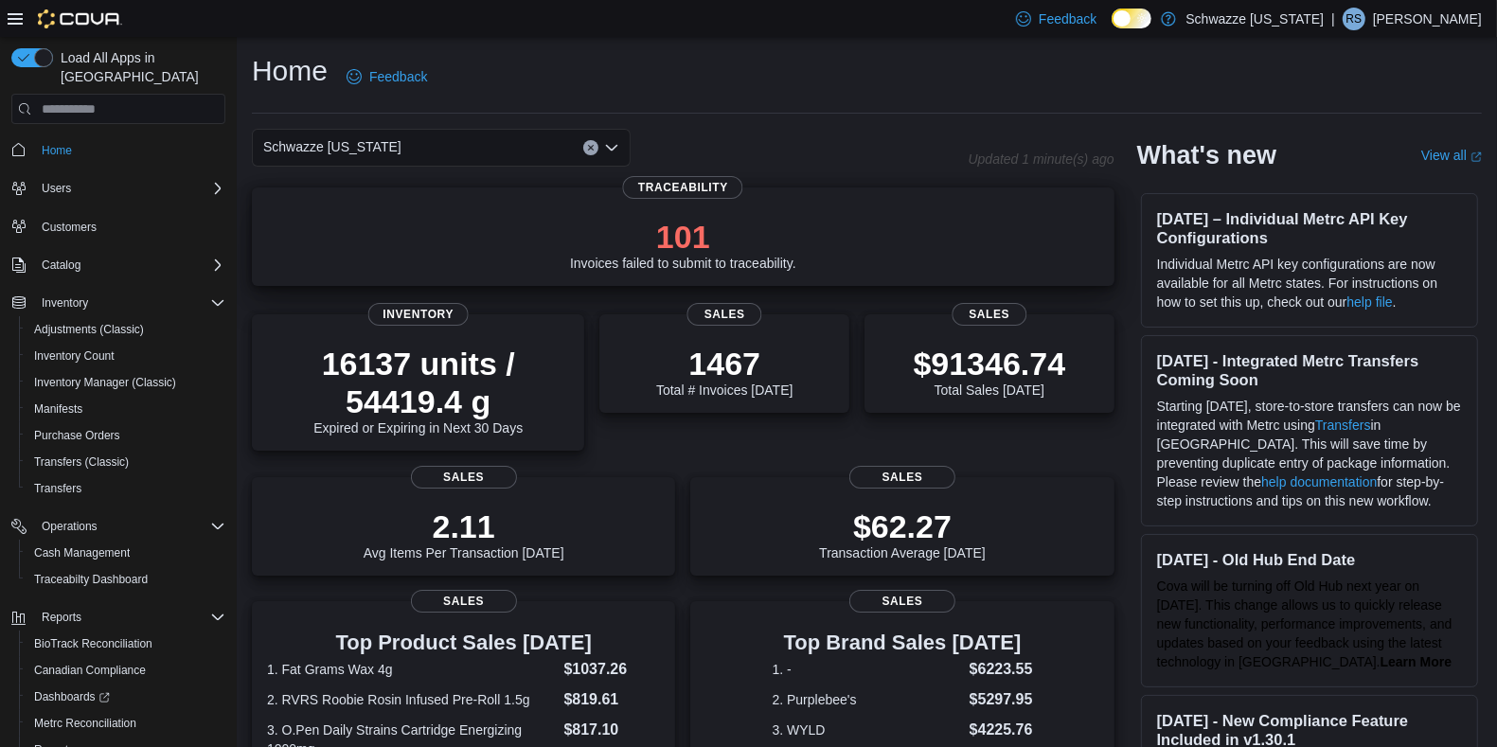
click at [721, 255] on p "101" at bounding box center [683, 237] width 226 height 38
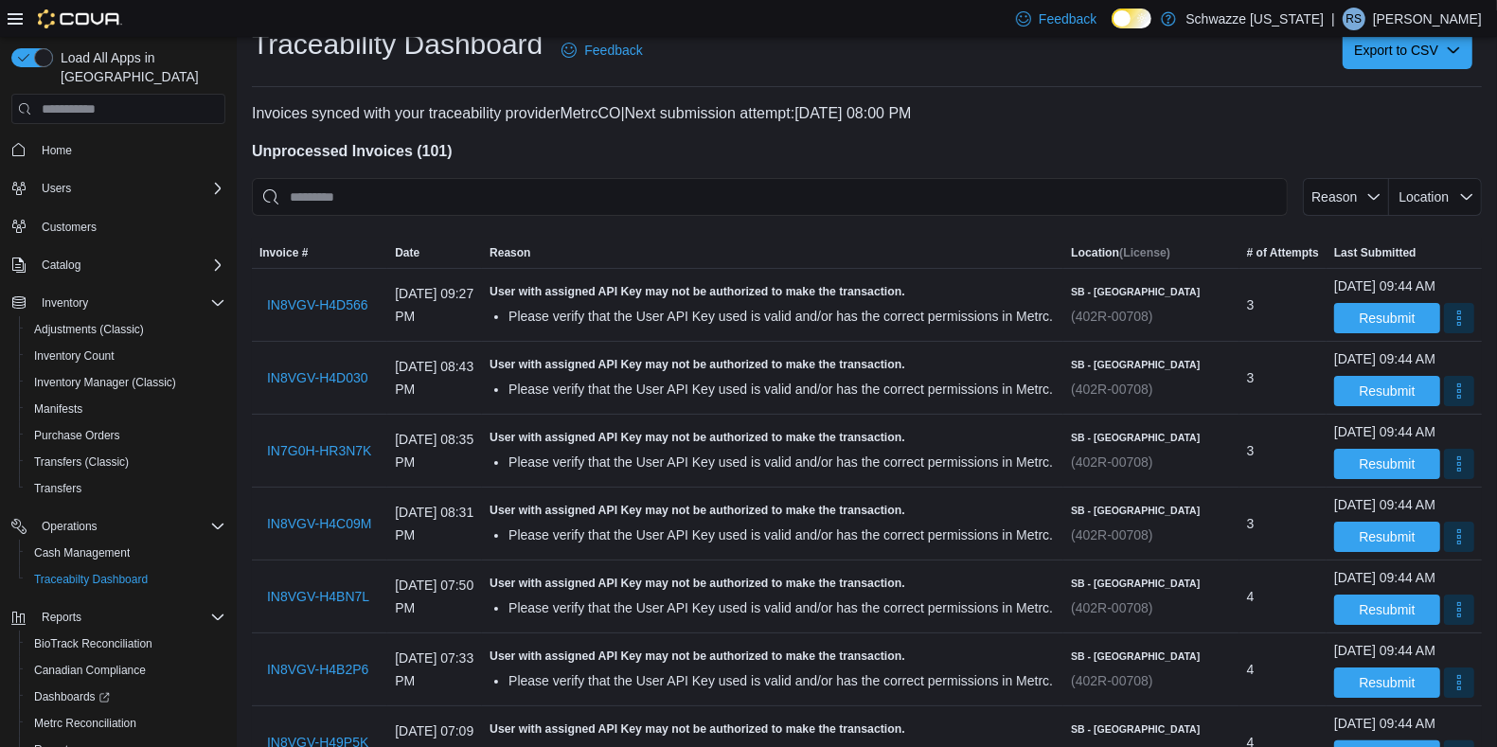
scroll to position [28, 0]
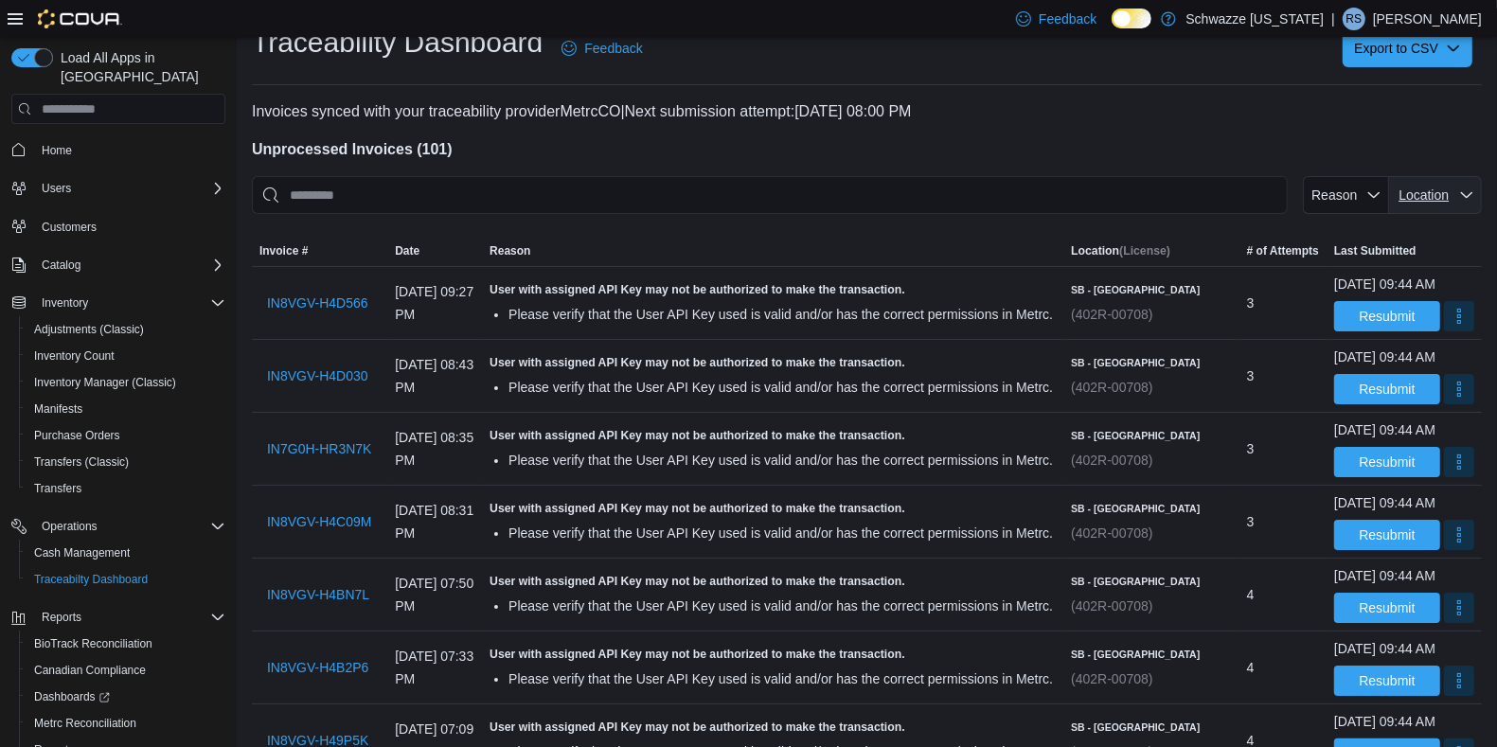
click at [1449, 189] on span "Location" at bounding box center [1424, 195] width 50 height 15
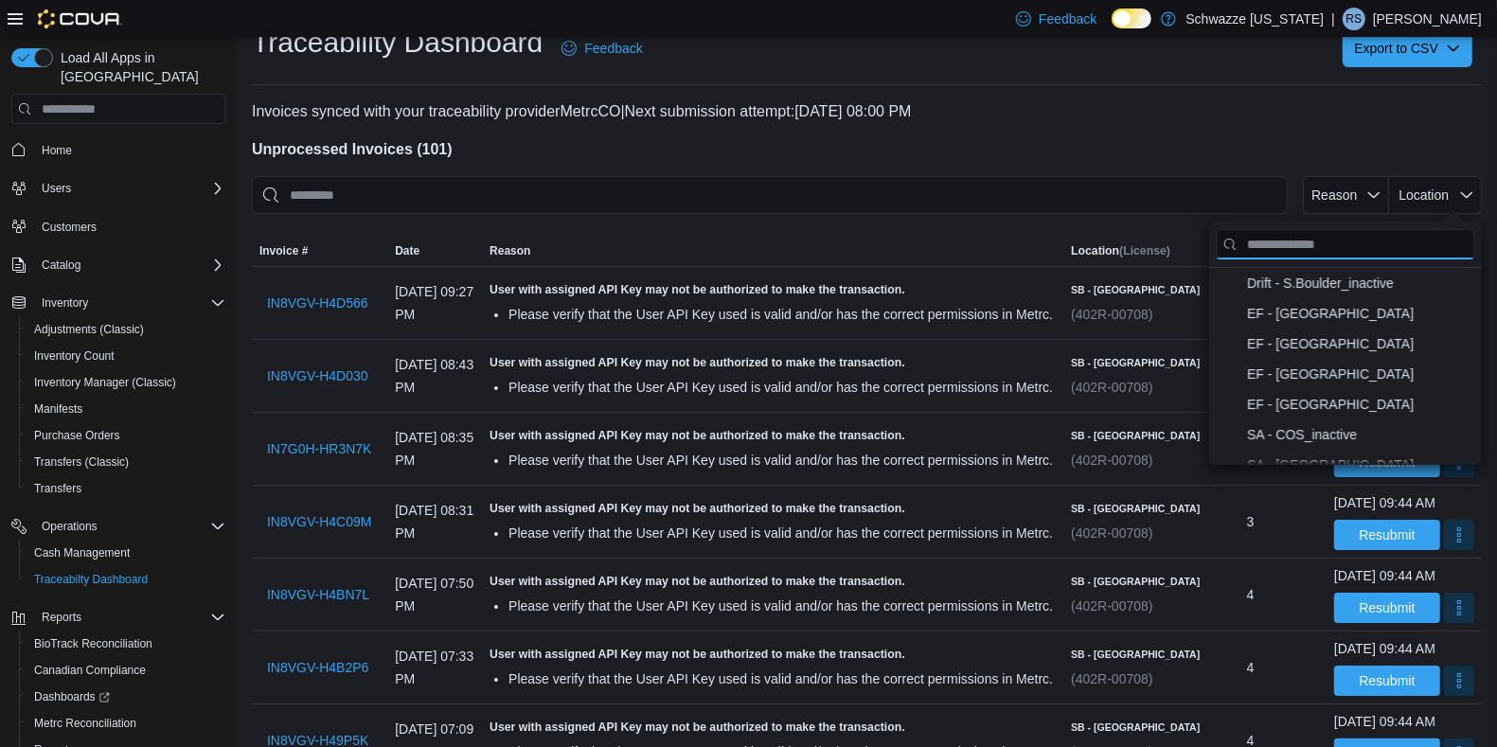
click at [1283, 246] on input "Location" at bounding box center [1346, 244] width 258 height 30
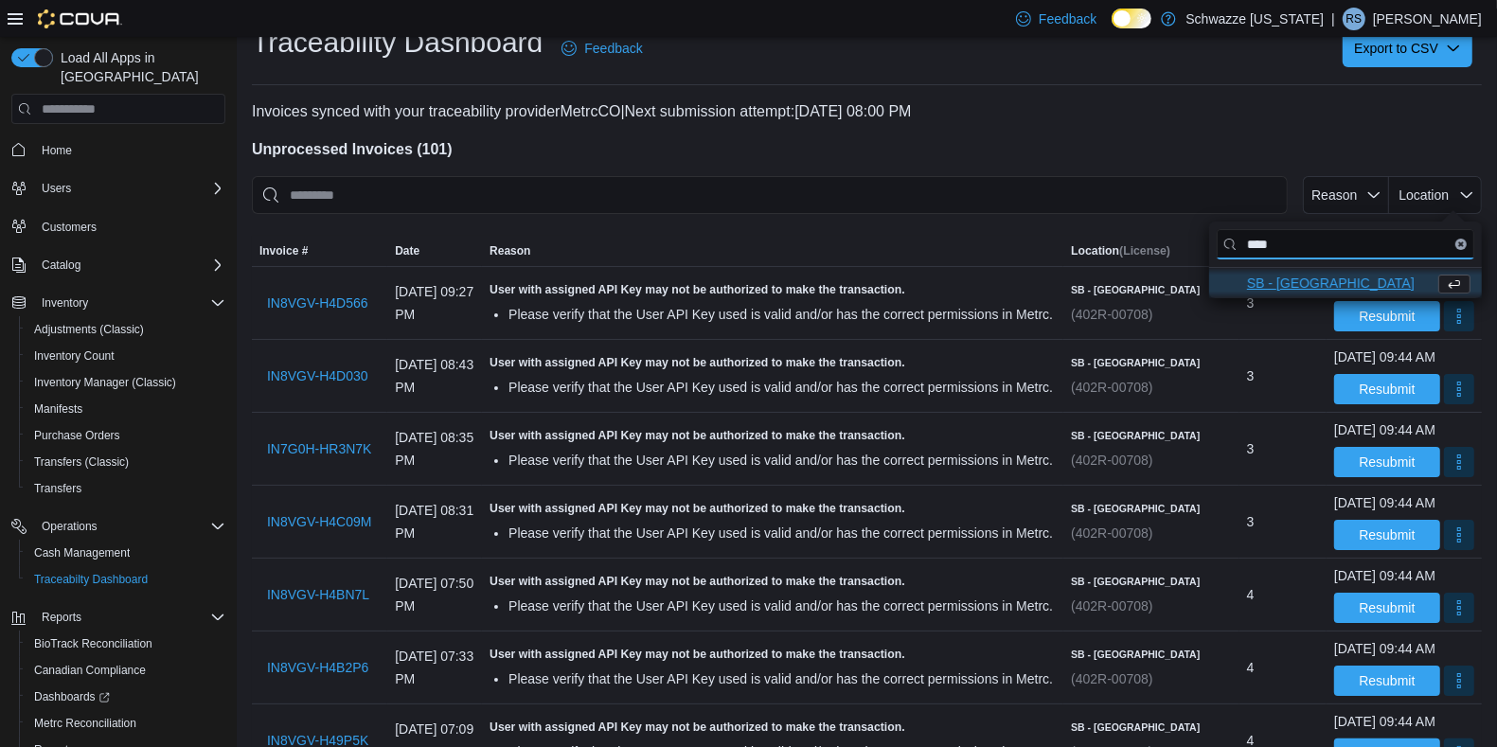
type input "****"
click at [1291, 280] on span "SB - Highlands . To check this option, press Enter." at bounding box center [1337, 283] width 180 height 23
type input "**********"
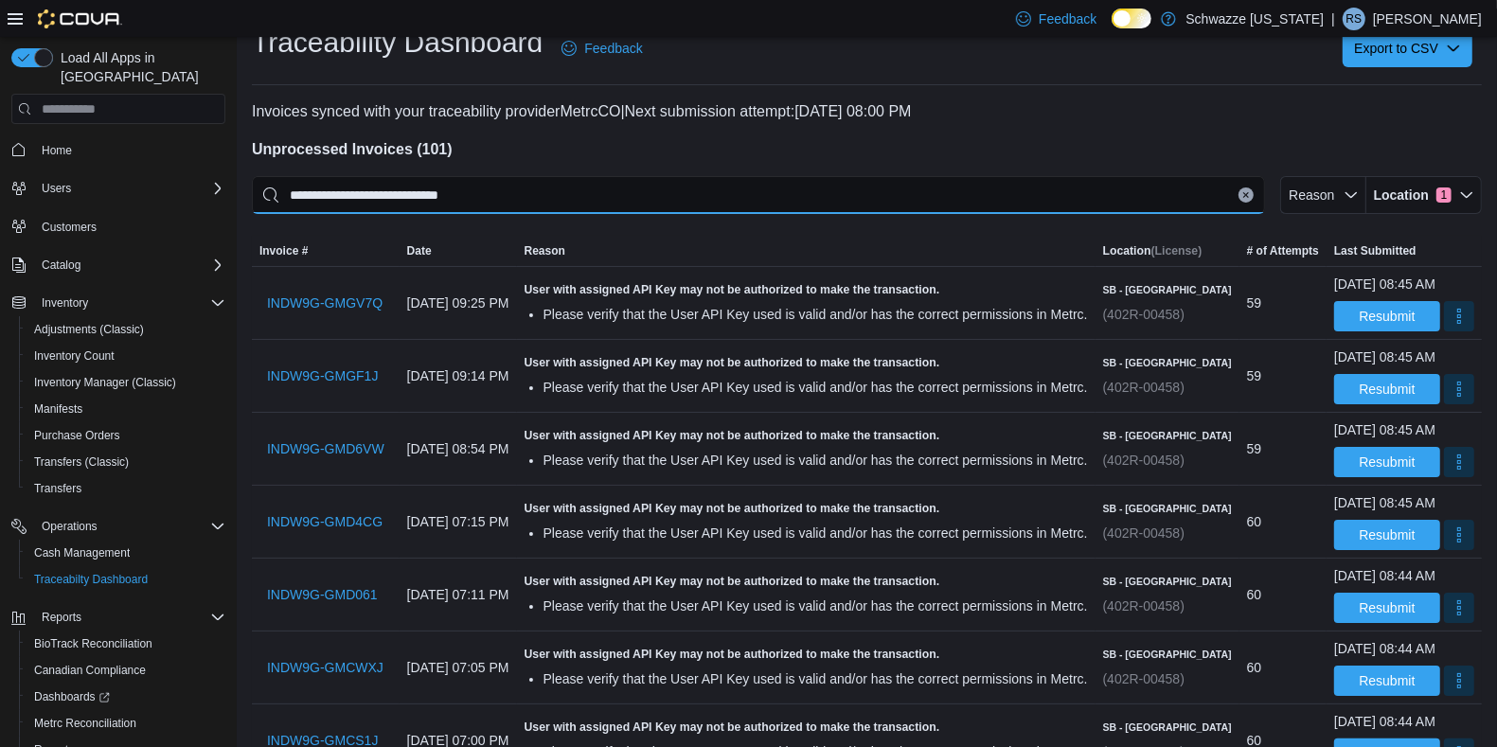
click at [765, 189] on input "**********" at bounding box center [758, 195] width 1013 height 38
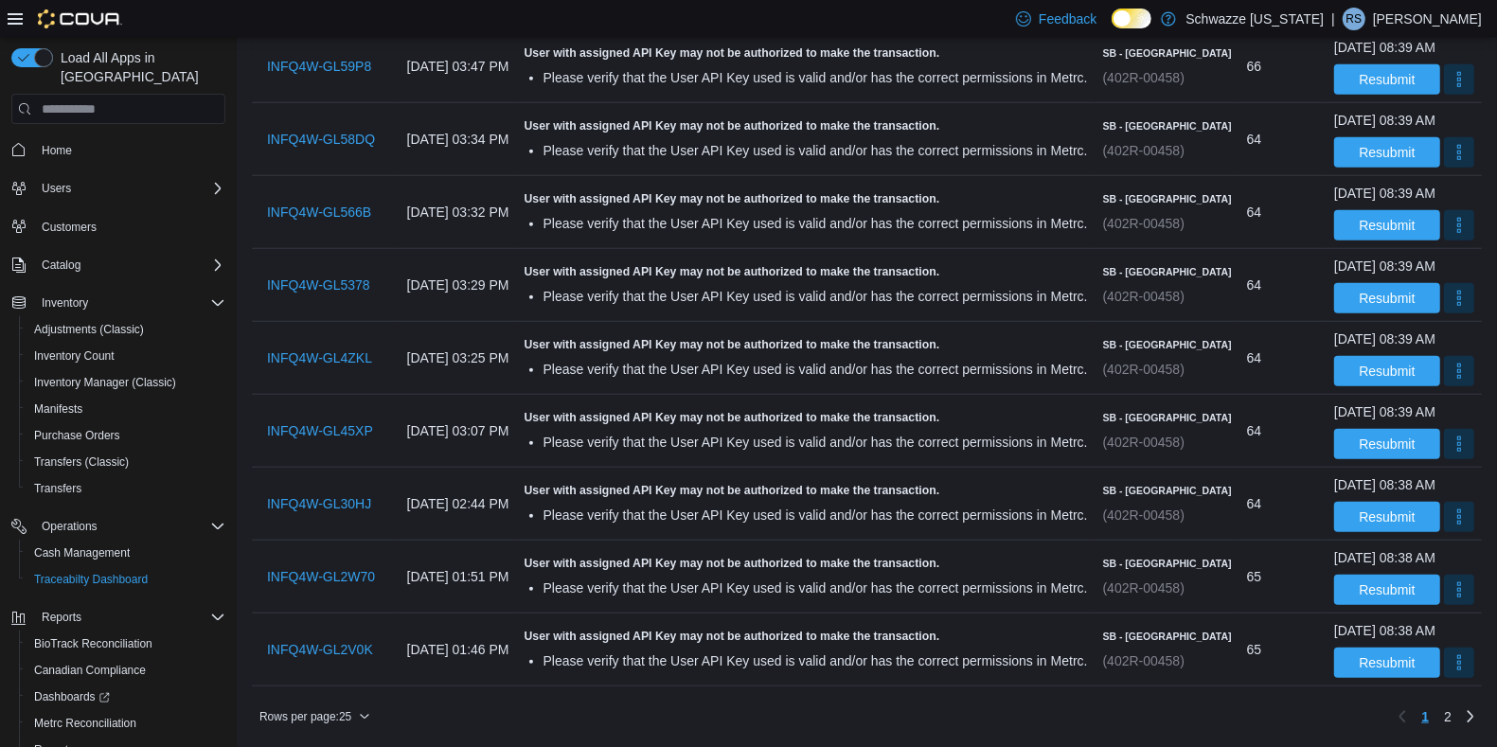
scroll to position [1896, 0]
click at [343, 716] on span "Rows per page : 25" at bounding box center [305, 716] width 92 height 15
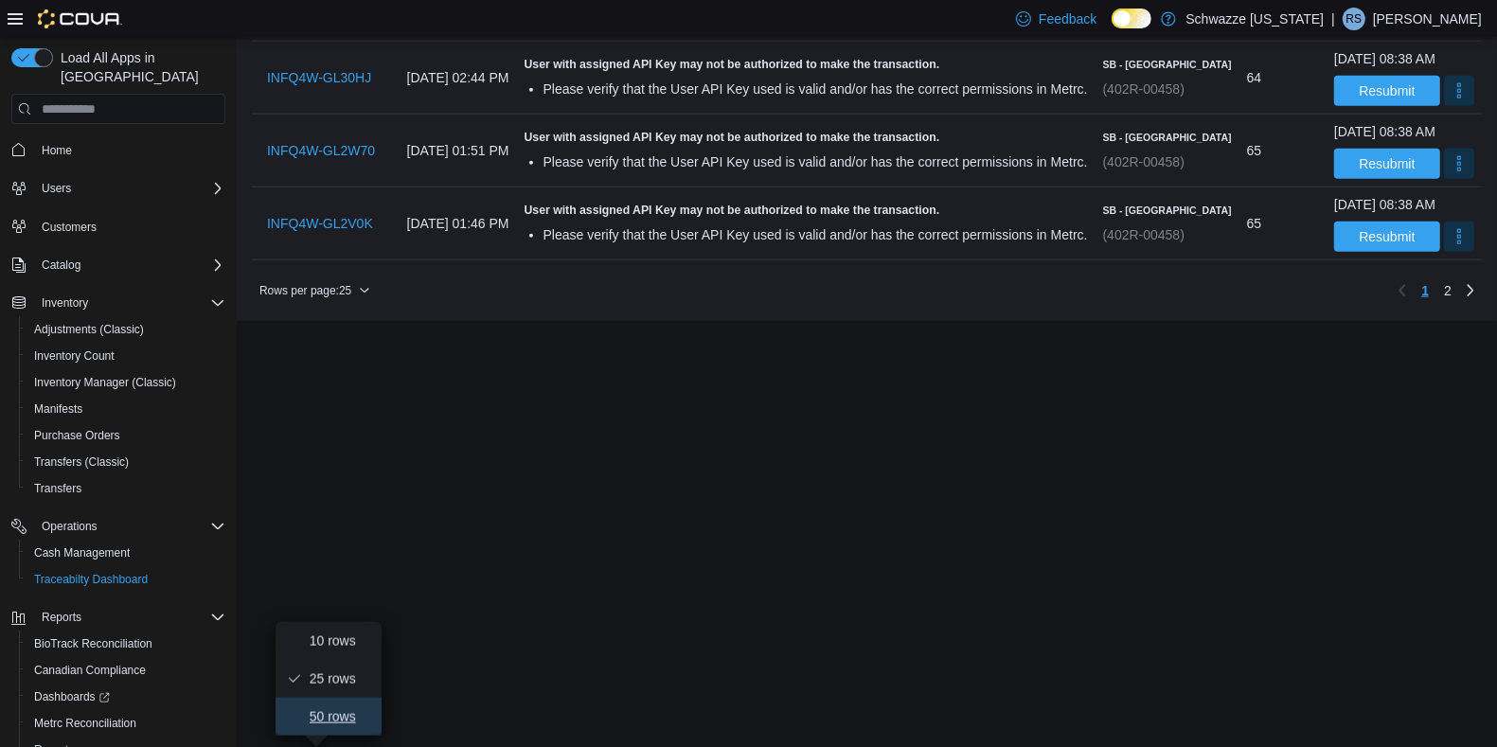
click at [336, 709] on span "50 rows" at bounding box center [340, 716] width 61 height 15
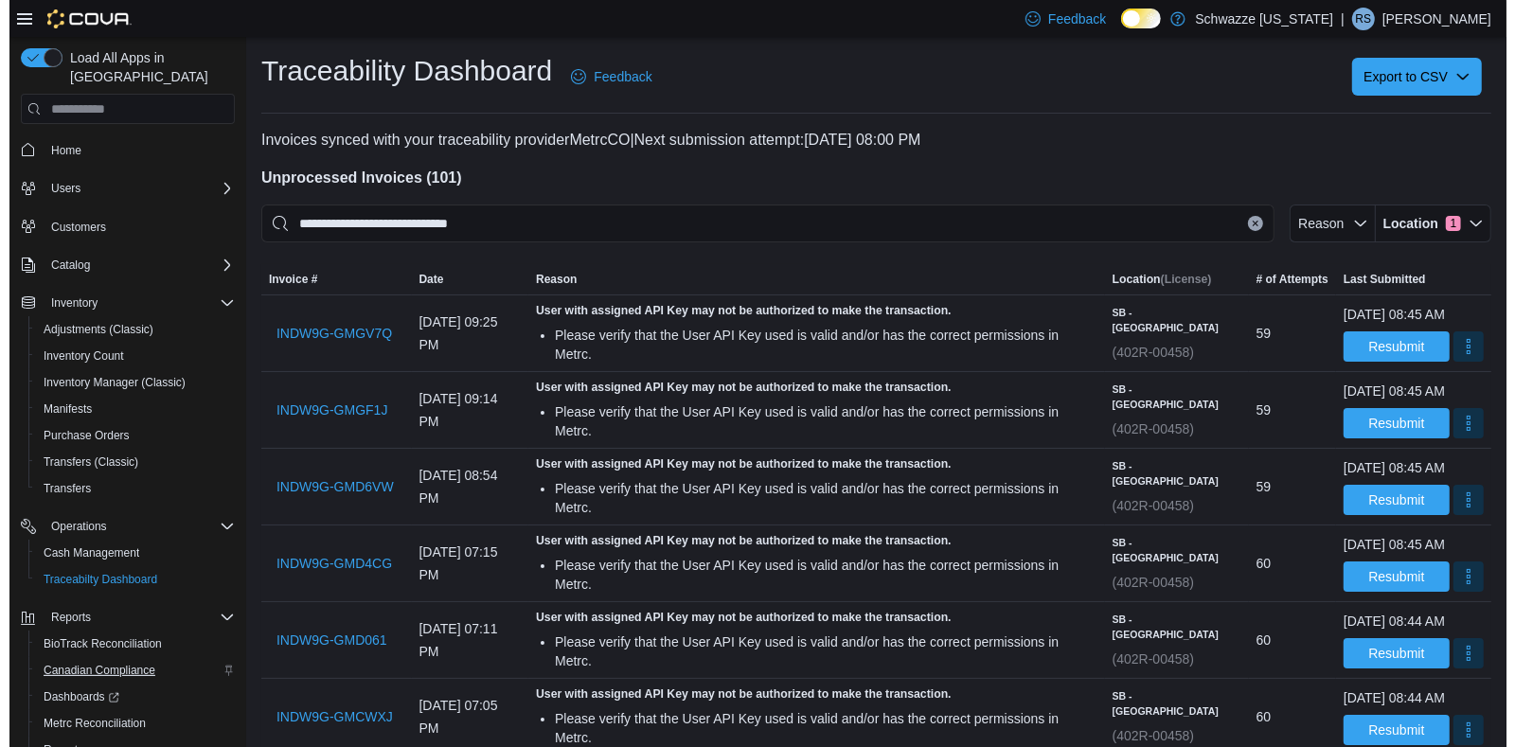
scroll to position [81, 0]
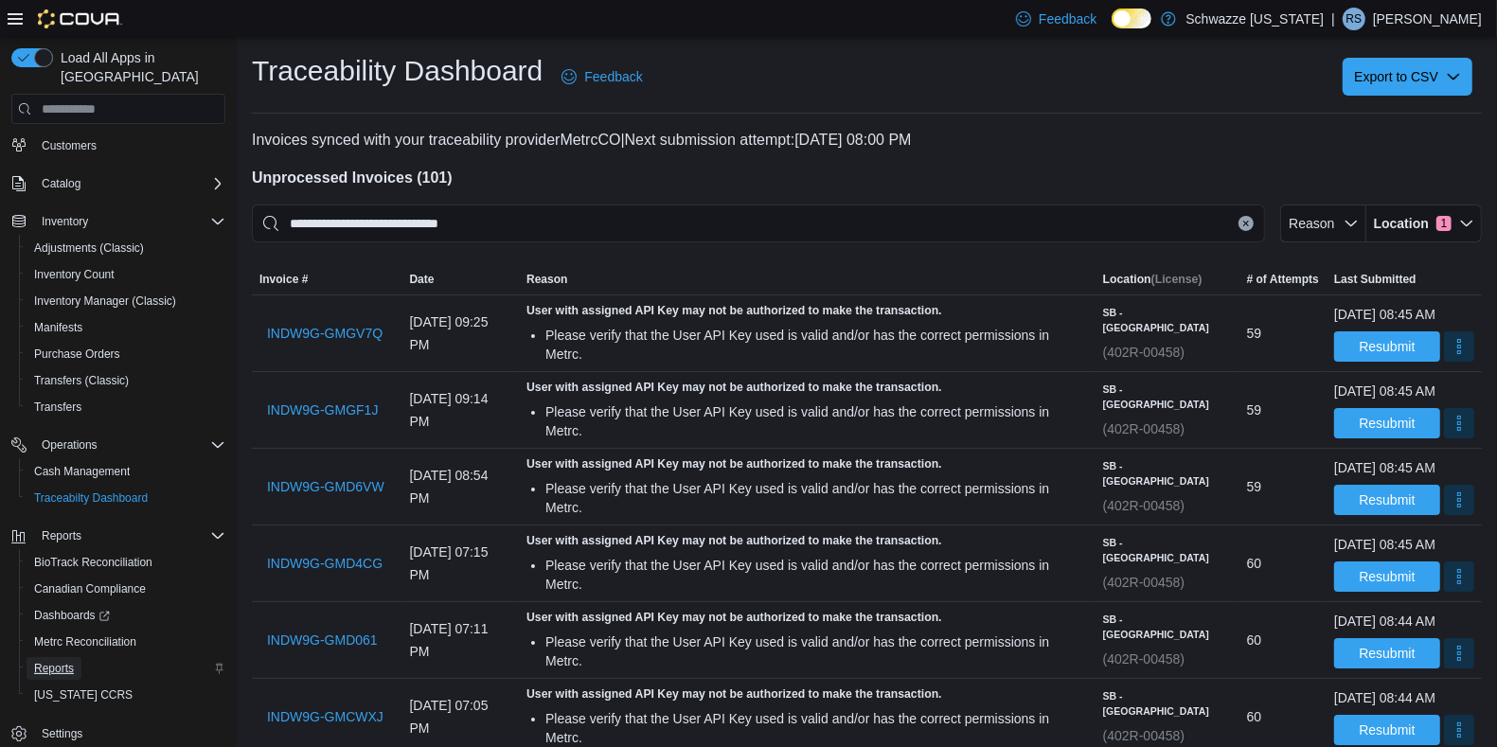
click at [49, 661] on span "Reports" at bounding box center [54, 668] width 40 height 15
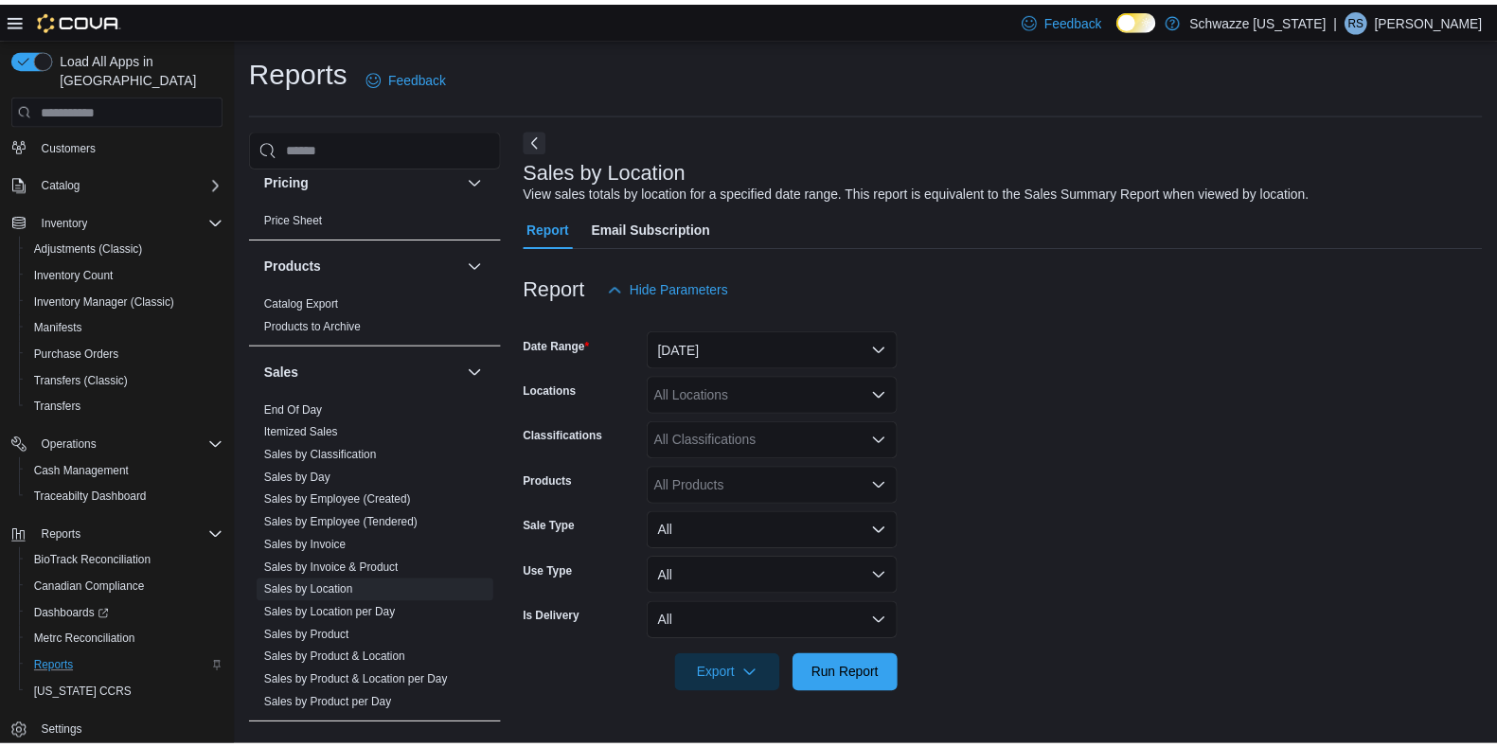
scroll to position [1142, 0]
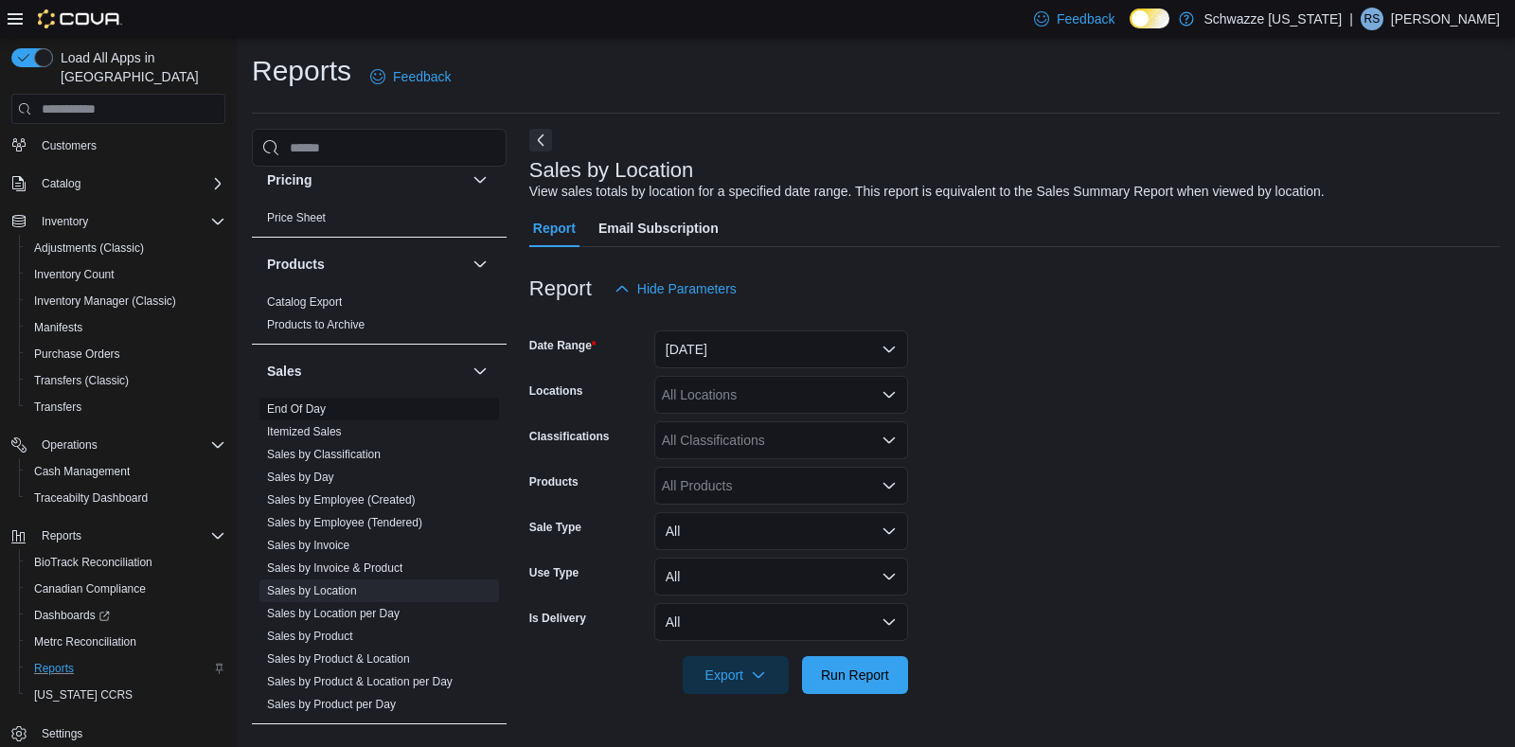
click at [291, 403] on link "End Of Day" at bounding box center [296, 409] width 59 height 13
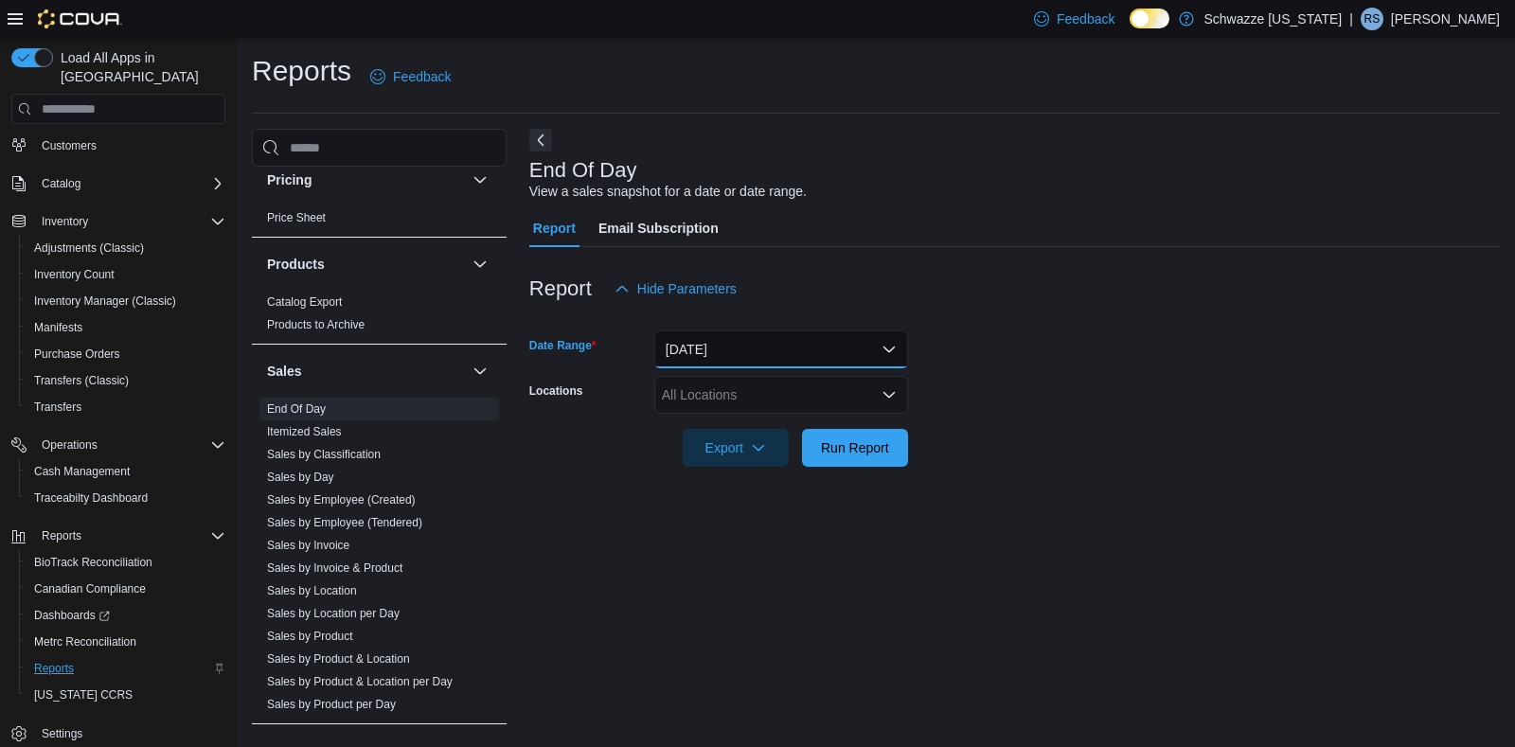
click at [775, 350] on button "Today" at bounding box center [781, 350] width 254 height 38
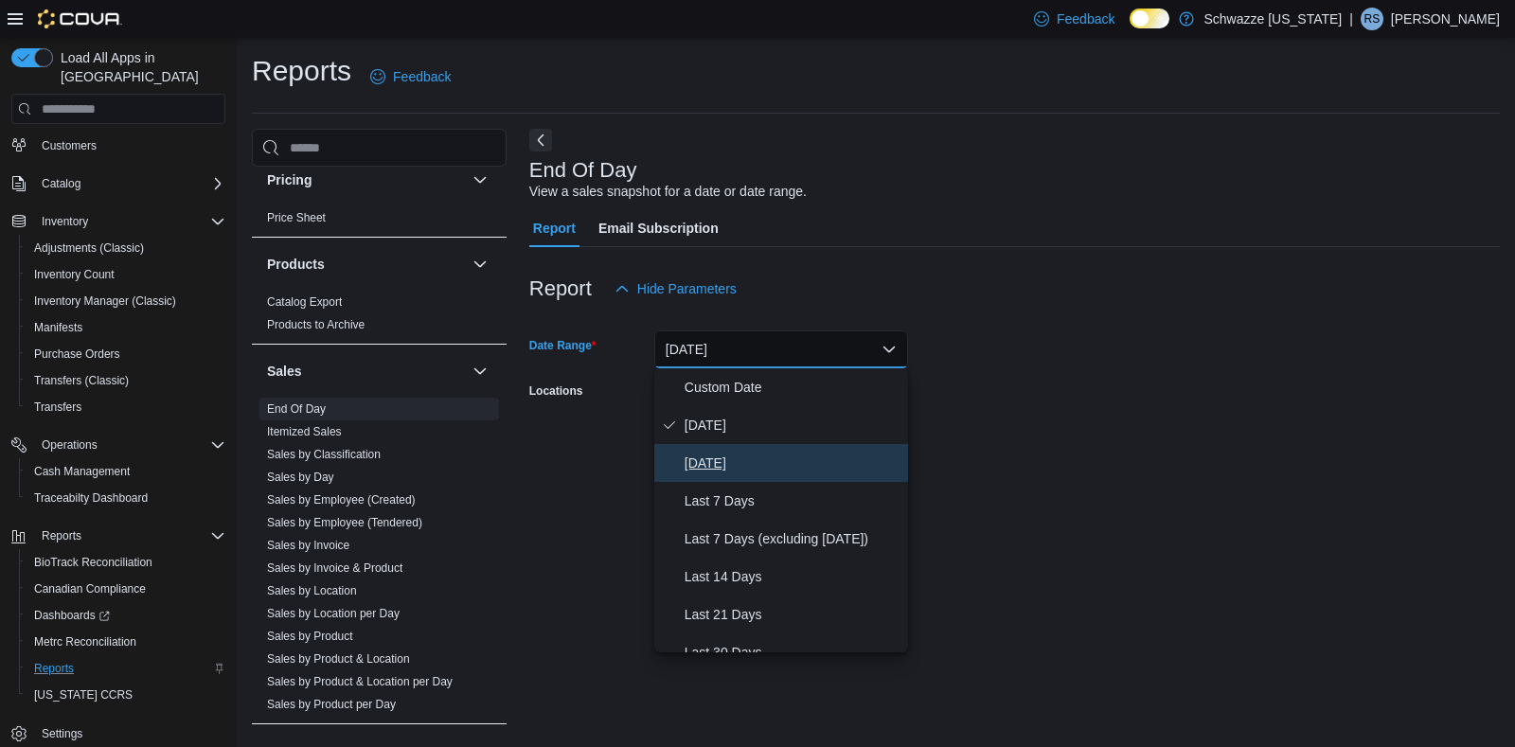
click at [709, 459] on span "Yesterday" at bounding box center [793, 463] width 216 height 23
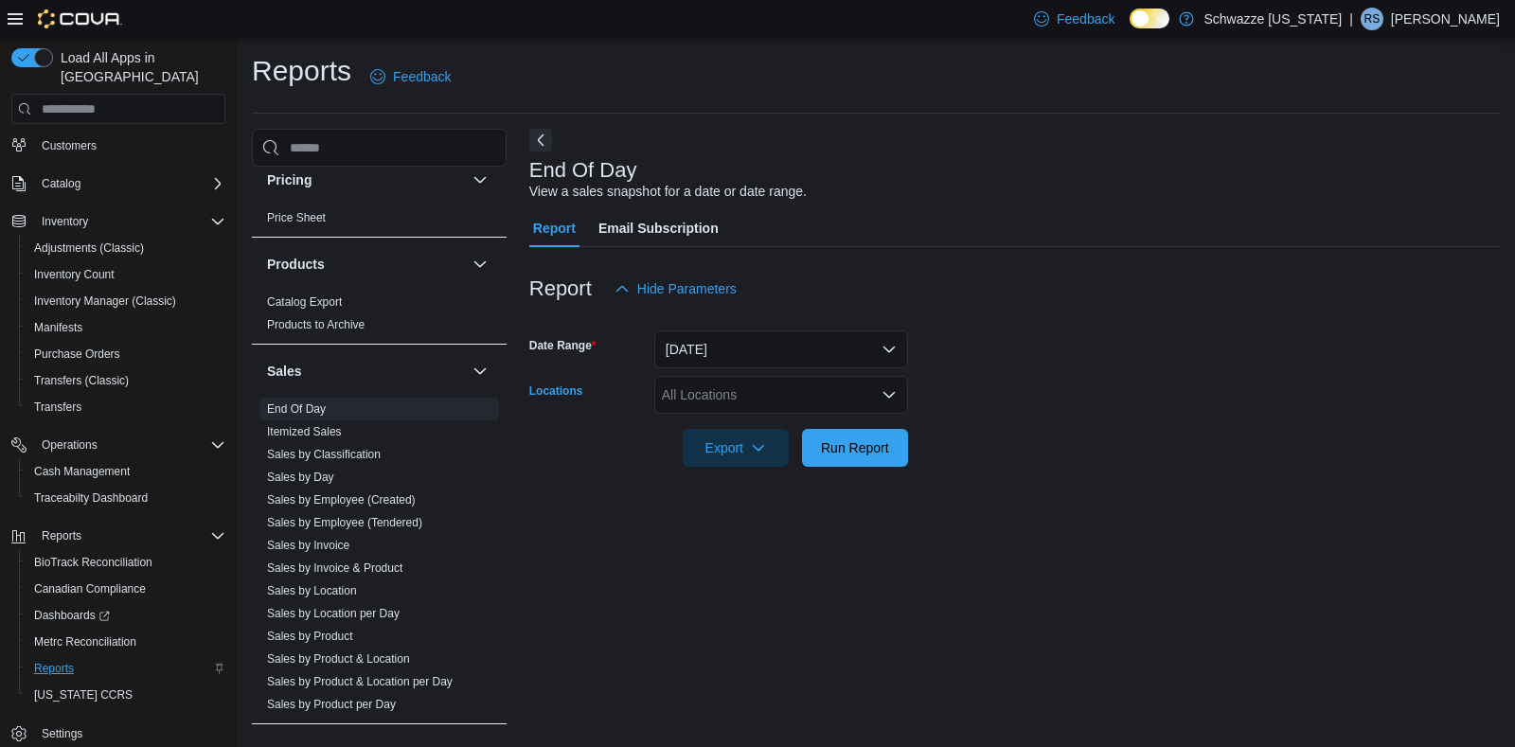
click at [731, 398] on div "All Locations" at bounding box center [781, 395] width 254 height 38
type input "******"
click at [745, 420] on span "SB - Highlands" at bounding box center [789, 427] width 168 height 19
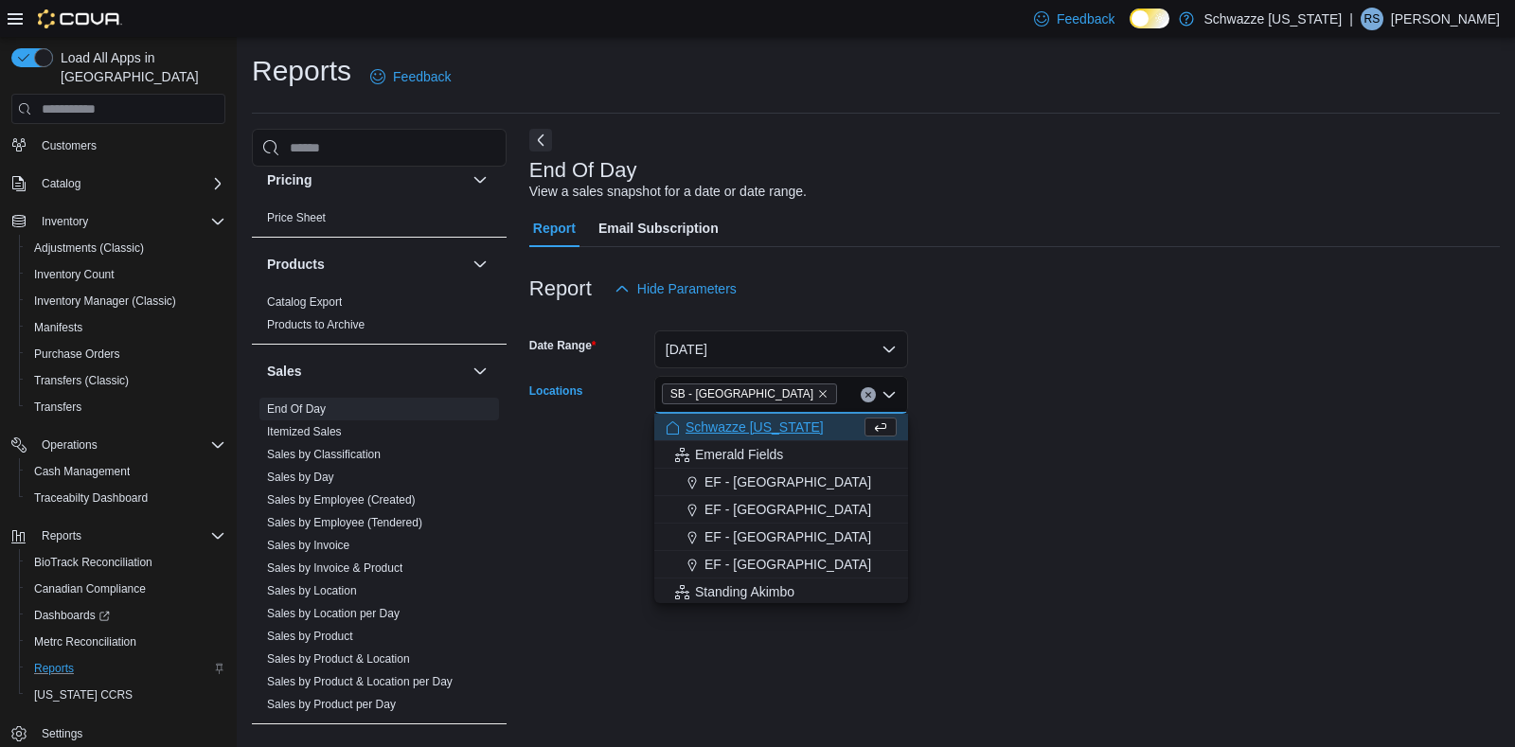
click at [1083, 350] on form "Date Range Yesterday Locations SB - Highlands Combo box. Selected. SB - Highlan…" at bounding box center [1014, 387] width 971 height 159
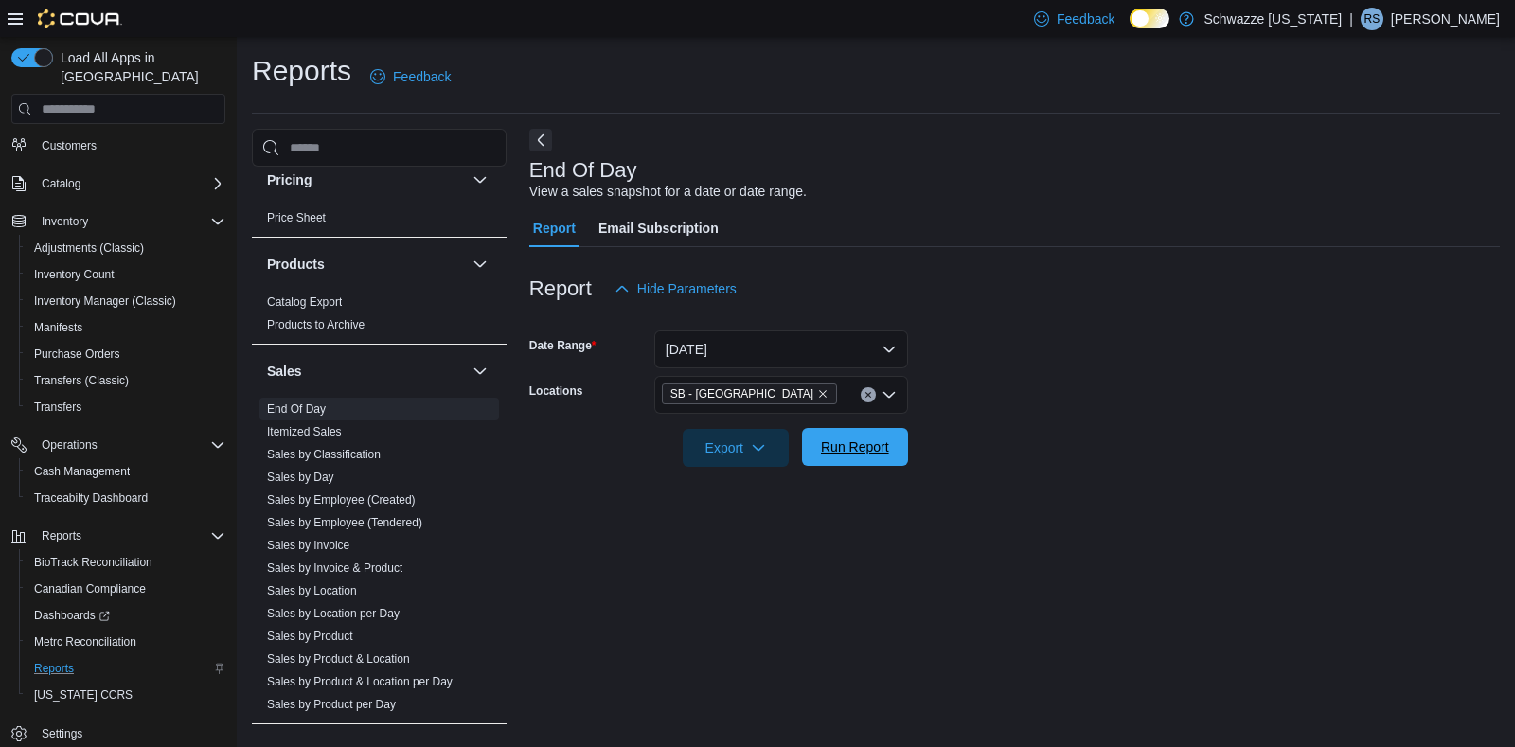
click at [839, 450] on span "Run Report" at bounding box center [855, 447] width 68 height 19
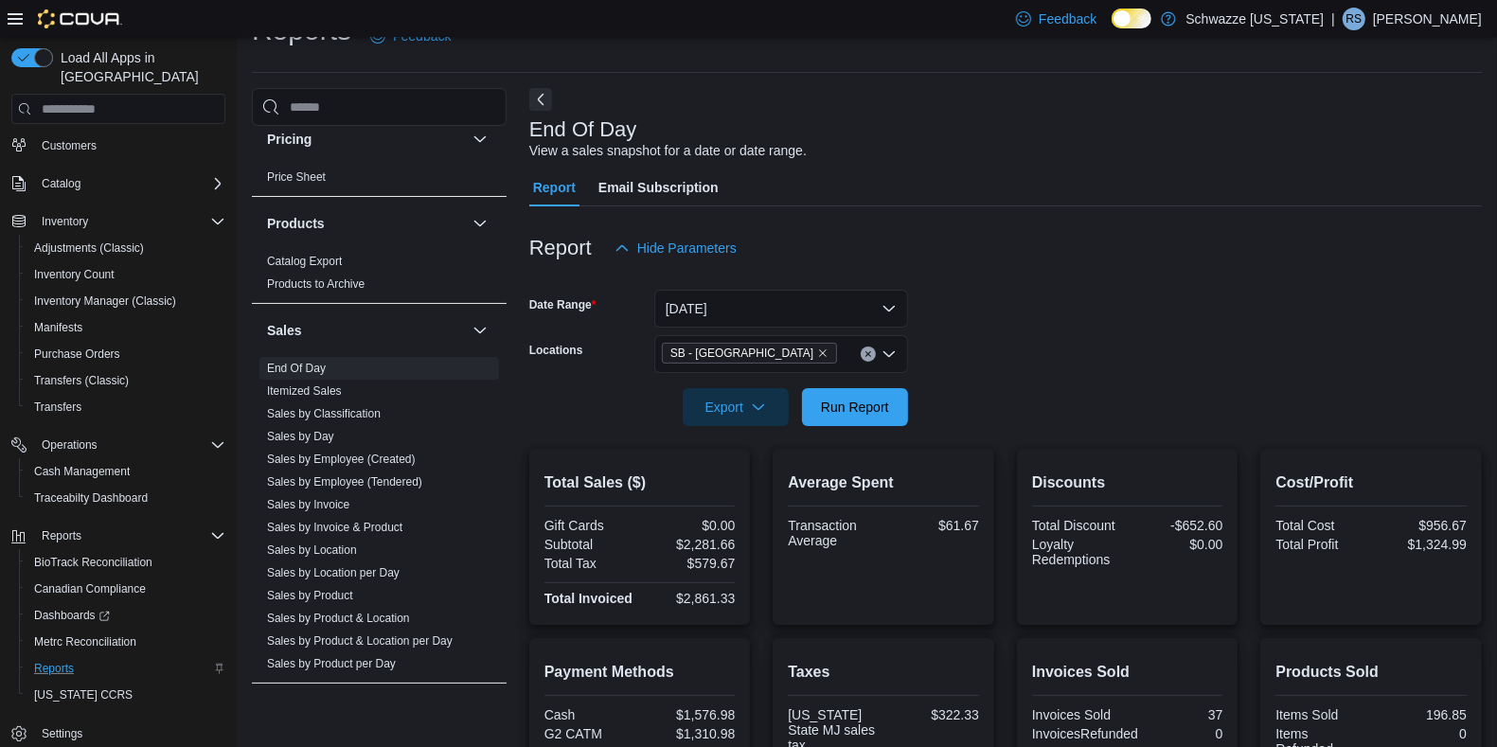
scroll to position [40, 0]
click at [804, 303] on button "Yesterday" at bounding box center [781, 310] width 254 height 38
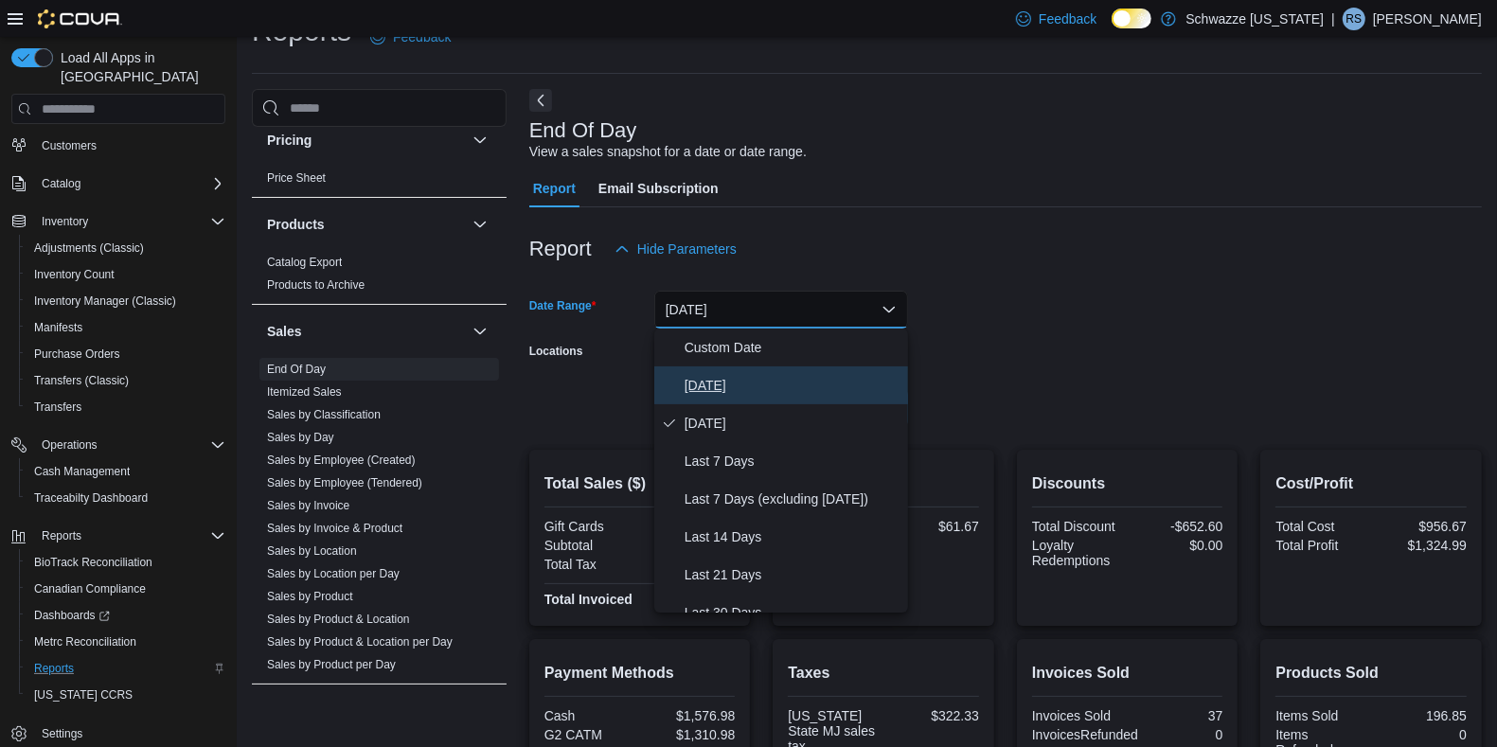
click at [743, 393] on span "Today" at bounding box center [793, 385] width 216 height 23
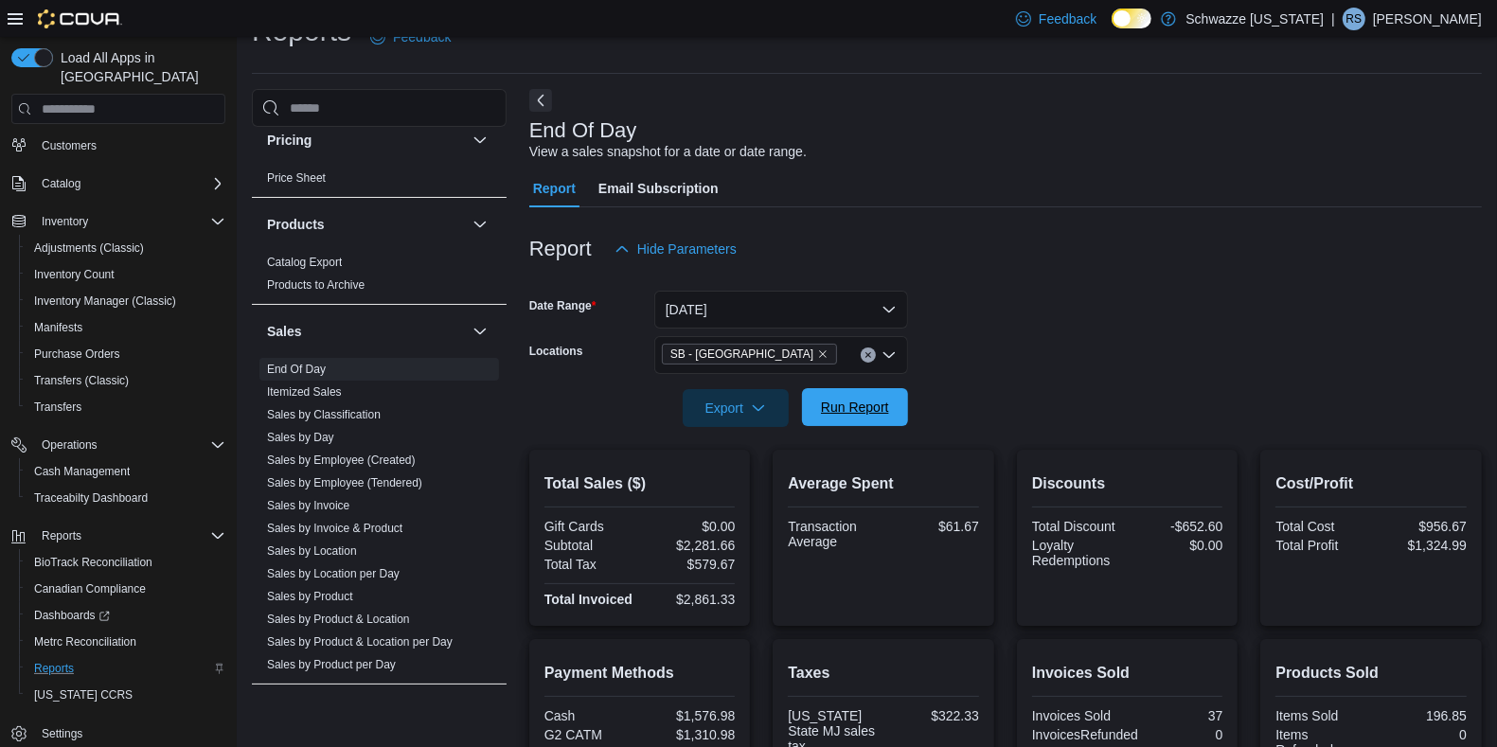
click at [855, 422] on span "Run Report" at bounding box center [855, 407] width 83 height 38
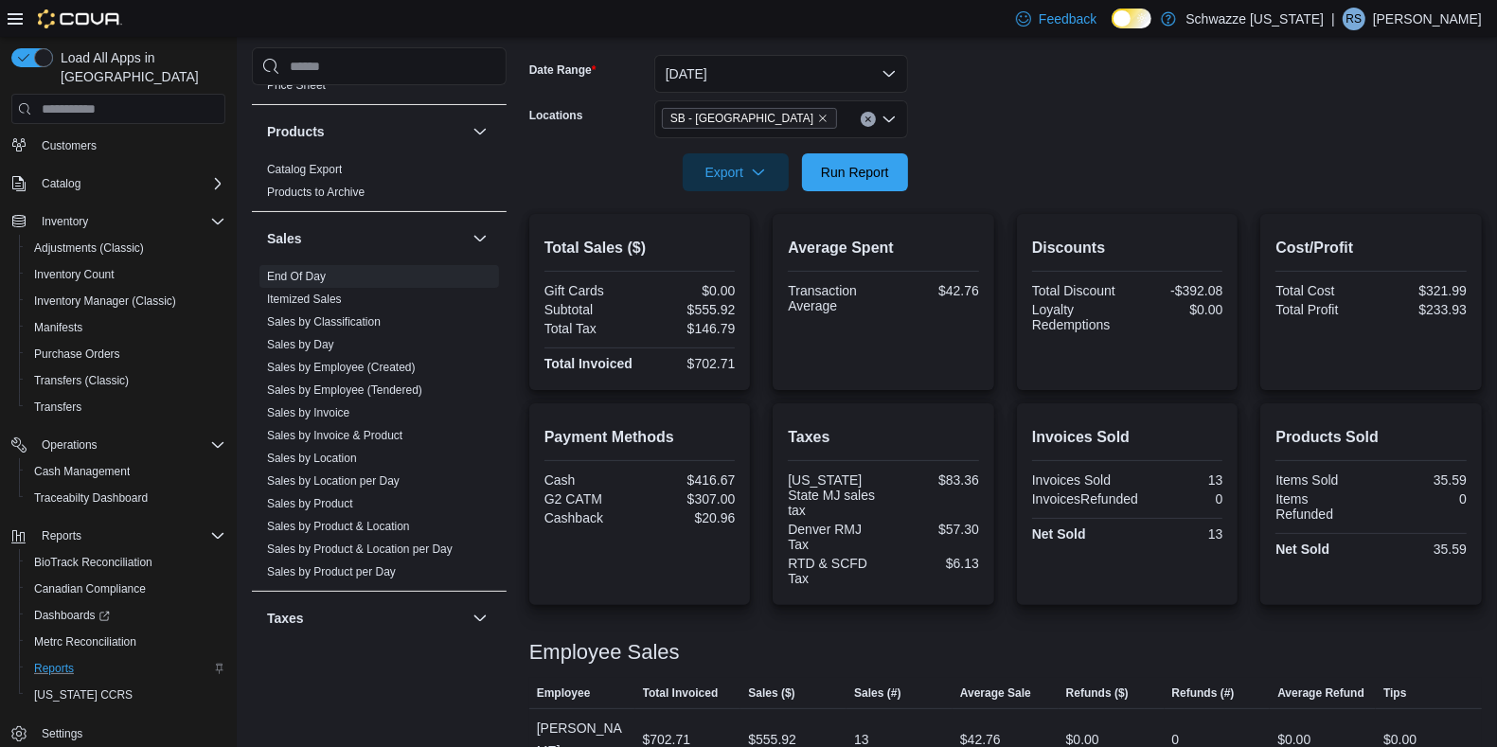
scroll to position [1194, 0]
